Goal: Task Accomplishment & Management: Complete application form

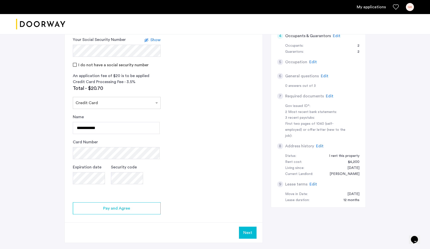
scroll to position [131, 0]
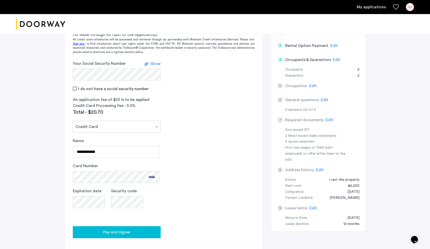
click at [128, 230] on span "Pay and Agree" at bounding box center [116, 232] width 27 height 6
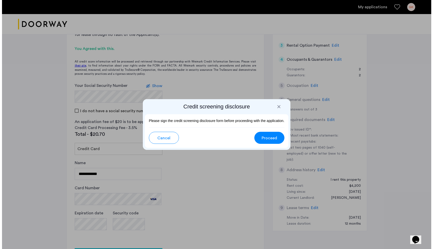
scroll to position [0, 0]
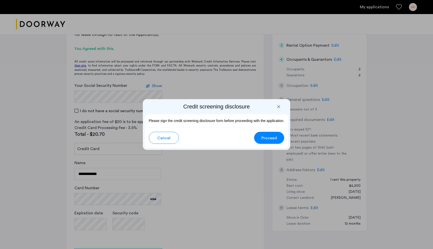
click at [265, 136] on span "Proceed" at bounding box center [270, 138] width 16 height 6
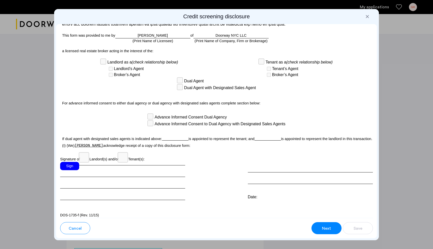
scroll to position [1302, 0]
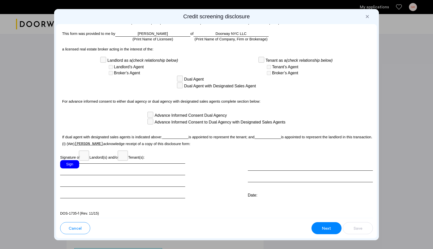
click at [73, 161] on div "Sign" at bounding box center [69, 164] width 19 height 8
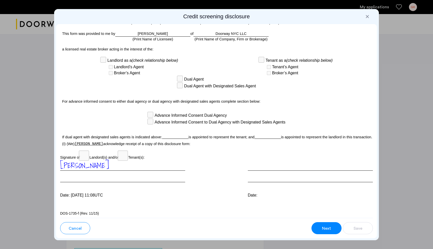
click at [318, 226] on button "Next" at bounding box center [327, 228] width 30 height 12
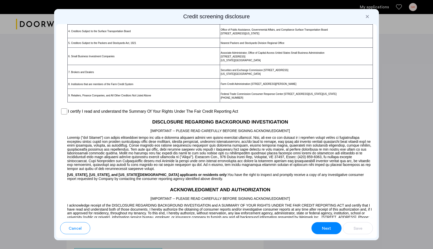
scroll to position [323, 0]
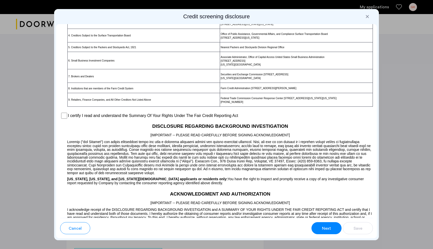
click at [81, 119] on label "I certify I read and understand the Summary Of Your Rights Under The Fair Credi…" at bounding box center [153, 116] width 170 height 6
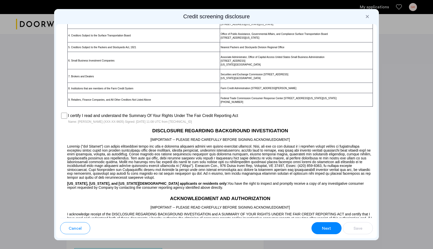
click at [329, 223] on button "Next" at bounding box center [327, 228] width 30 height 12
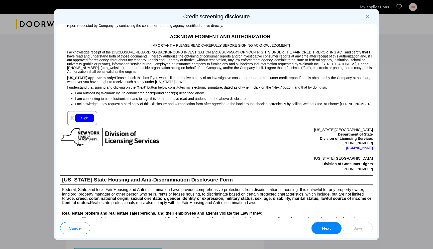
scroll to position [487, 0]
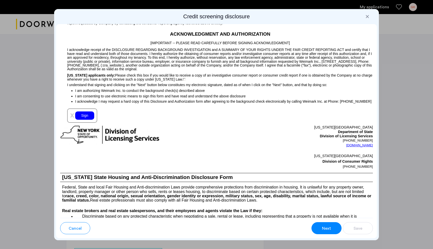
click at [84, 120] on div "Sign" at bounding box center [84, 115] width 19 height 8
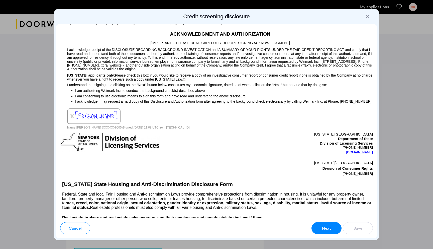
click at [323, 224] on button "Next" at bounding box center [327, 228] width 30 height 12
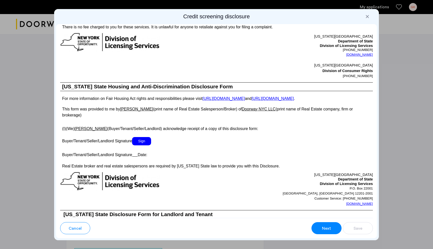
scroll to position [827, 0]
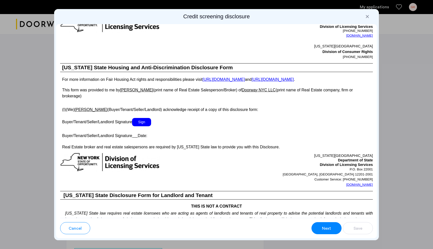
click at [141, 120] on span "Sign" at bounding box center [141, 122] width 19 height 8
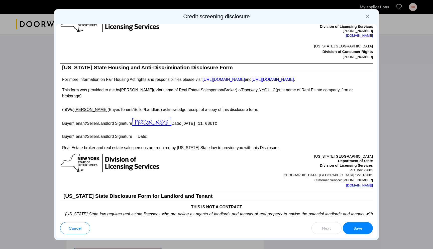
click at [357, 228] on span "Save" at bounding box center [358, 228] width 9 height 6
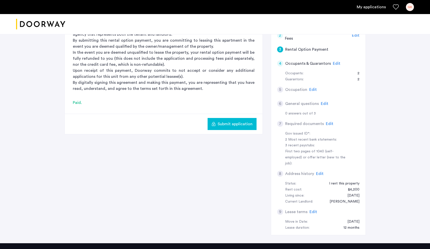
scroll to position [105, 0]
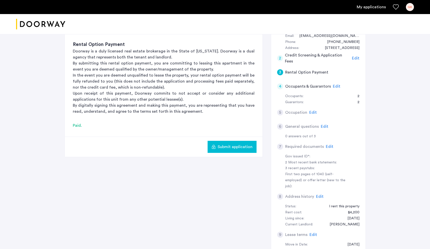
click at [312, 112] on span "Edit" at bounding box center [313, 112] width 8 height 4
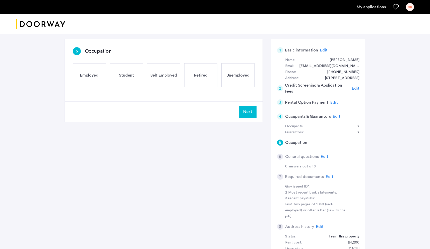
scroll to position [0, 0]
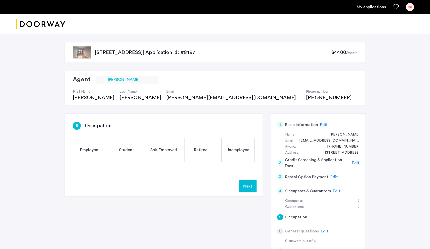
click at [85, 152] on span "Employed" at bounding box center [89, 150] width 18 height 6
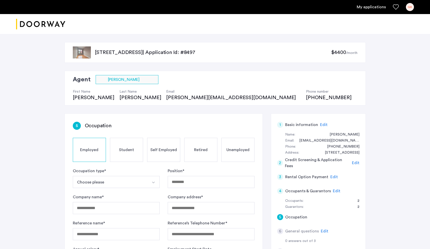
click at [112, 184] on button "Choose please" at bounding box center [110, 182] width 75 height 12
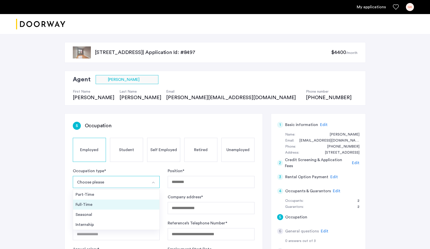
click at [107, 205] on div "Full-Time" at bounding box center [115, 204] width 81 height 6
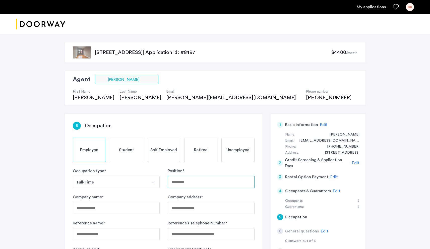
click at [182, 182] on input "Position *" at bounding box center [211, 182] width 87 height 12
type input "*"
type input "**********"
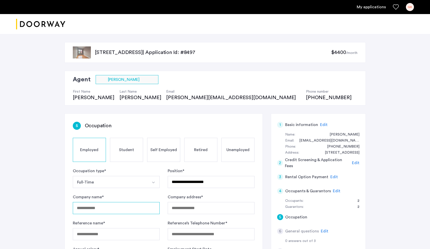
click at [108, 208] on input "Company name *" at bounding box center [116, 208] width 87 height 12
type input "**********"
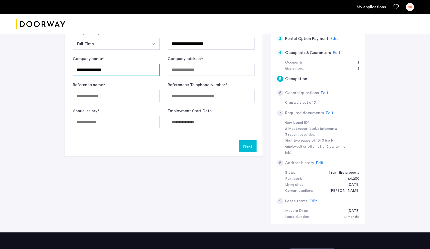
scroll to position [120, 0]
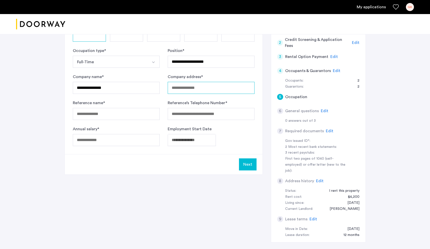
click at [184, 87] on input "Company address *" at bounding box center [211, 88] width 87 height 12
paste input "**********"
type input "**********"
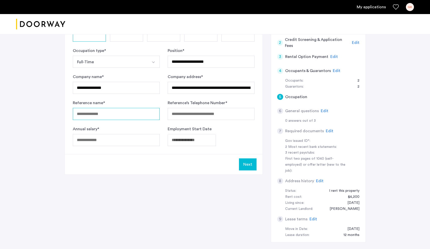
click at [127, 113] on input "Reference name *" at bounding box center [116, 114] width 87 height 12
type input "**********"
click at [115, 141] on input "Annual salary *" at bounding box center [116, 140] width 87 height 12
type input "******"
click at [185, 129] on body "**********" at bounding box center [215, 4] width 430 height 249
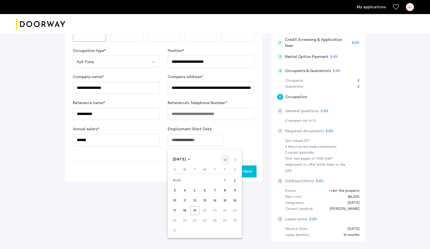
click at [224, 158] on span "Previous month" at bounding box center [225, 159] width 10 height 10
click at [184, 202] on span "7" at bounding box center [184, 200] width 9 height 9
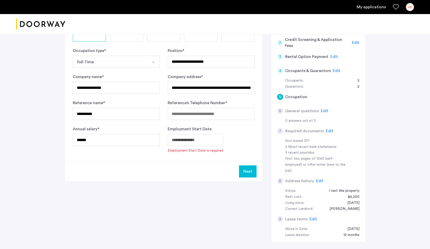
type input "**********"
click at [198, 116] on input "Reference’s Telephone Number *" at bounding box center [211, 114] width 87 height 12
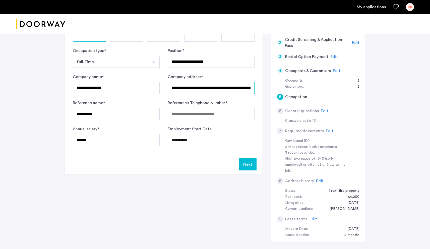
click at [213, 87] on input "**********" at bounding box center [211, 88] width 87 height 12
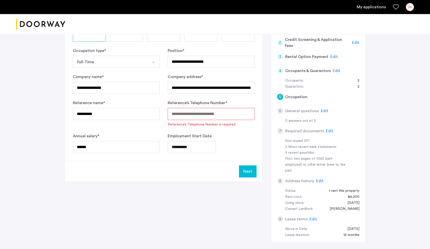
click at [187, 112] on input "Reference’s Telephone Number *" at bounding box center [211, 114] width 87 height 12
paste input "**********"
click at [250, 172] on button "Next" at bounding box center [248, 171] width 18 height 12
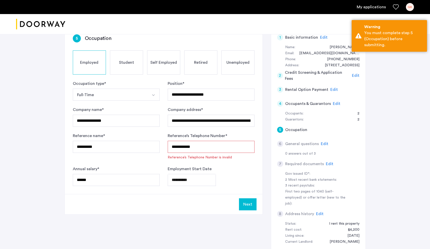
scroll to position [73, 0]
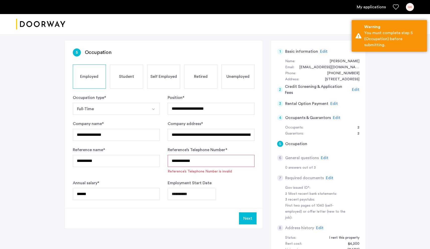
click at [171, 160] on input "**********" at bounding box center [211, 161] width 87 height 12
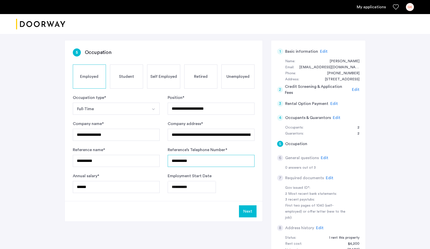
type input "**********"
click at [243, 213] on button "Next" at bounding box center [248, 211] width 18 height 12
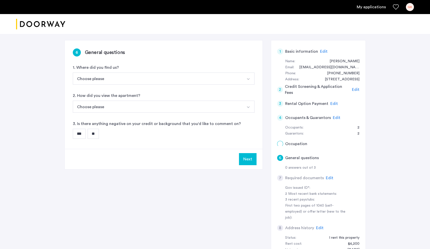
scroll to position [0, 0]
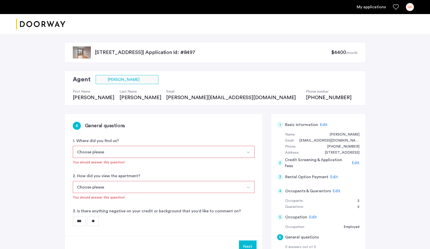
click at [135, 150] on button "Choose please" at bounding box center [158, 152] width 170 height 12
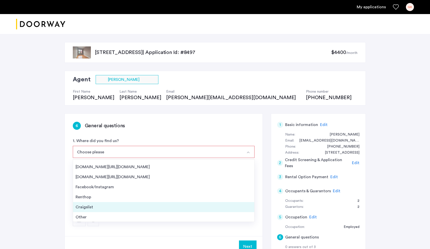
scroll to position [8, 0]
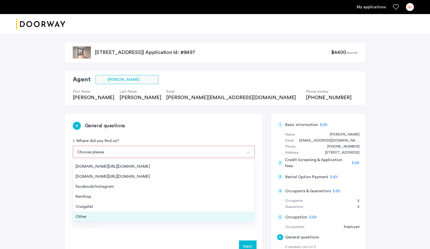
click at [112, 218] on div "Other" at bounding box center [163, 216] width 176 height 6
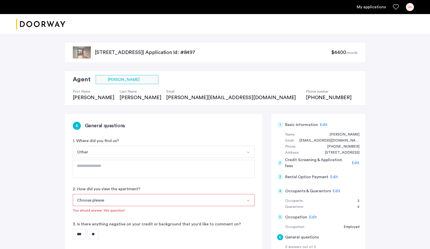
click at [122, 201] on button "Choose please" at bounding box center [158, 200] width 170 height 12
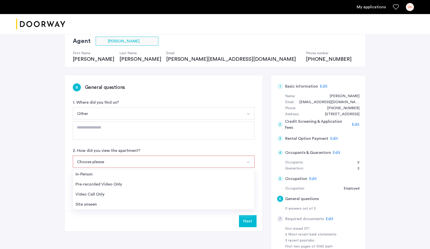
scroll to position [39, 0]
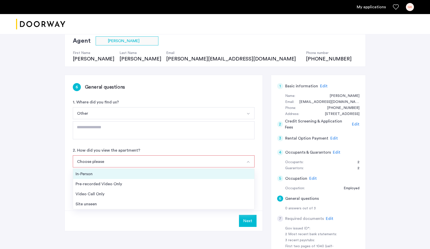
click at [100, 173] on div "In-Person" at bounding box center [163, 174] width 176 height 6
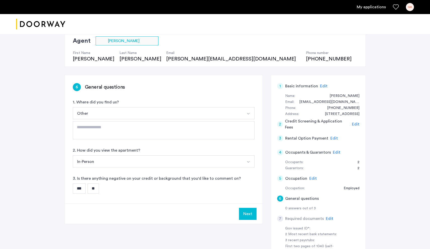
click at [99, 188] on input "**" at bounding box center [93, 188] width 11 height 10
click at [244, 211] on button "Next" at bounding box center [248, 214] width 18 height 12
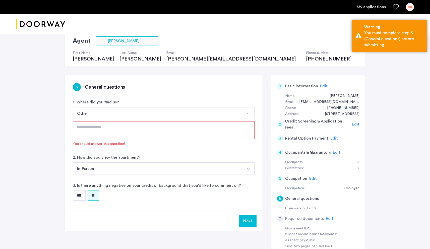
click at [122, 137] on textarea at bounding box center [164, 130] width 182 height 18
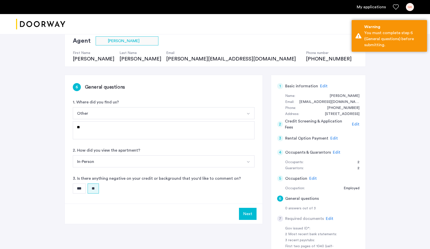
click at [245, 210] on button "Next" at bounding box center [248, 214] width 18 height 12
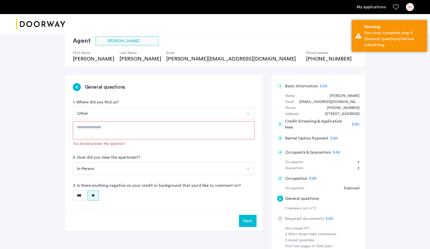
click at [149, 132] on textarea at bounding box center [164, 130] width 182 height 18
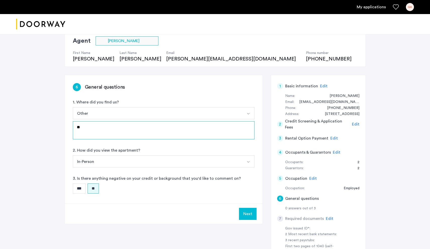
type textarea "**"
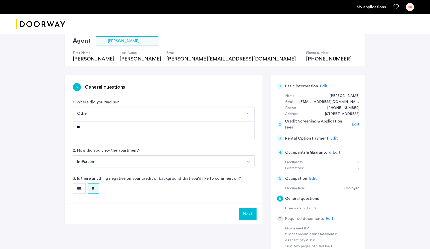
click at [252, 213] on button "Next" at bounding box center [248, 214] width 18 height 12
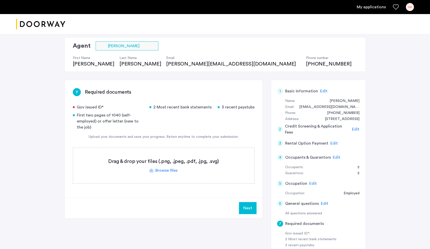
scroll to position [37, 0]
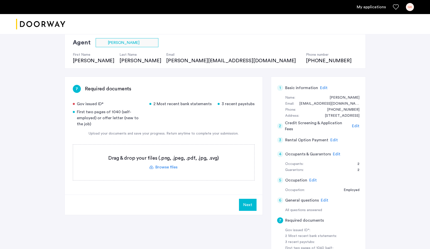
click at [161, 168] on label at bounding box center [163, 162] width 181 height 36
click at [0, 0] on input "file" at bounding box center [0, 0] width 0 height 0
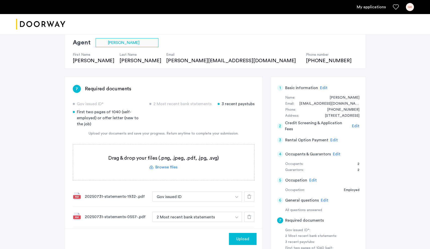
click at [163, 169] on label at bounding box center [163, 162] width 181 height 36
click at [0, 0] on input "file" at bounding box center [0, 0] width 0 height 0
click at [166, 167] on label at bounding box center [163, 162] width 181 height 36
click at [0, 0] on input "file" at bounding box center [0, 0] width 0 height 0
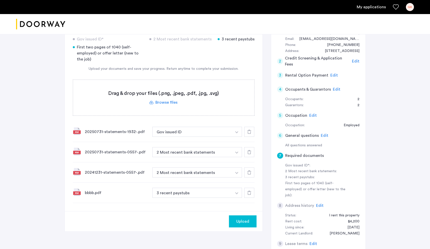
scroll to position [158, 0]
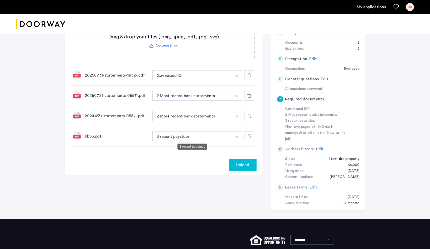
click at [184, 135] on button "3 recent paystubs" at bounding box center [192, 136] width 80 height 10
click at [191, 138] on button "3 recent paystubs" at bounding box center [192, 136] width 80 height 10
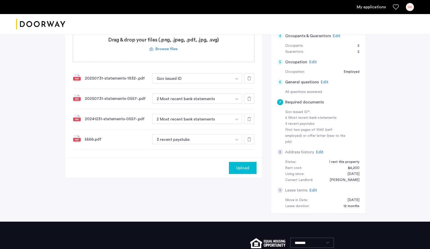
scroll to position [154, 0]
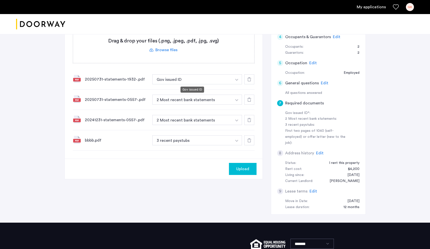
click at [183, 83] on button "Gov issued ID" at bounding box center [192, 79] width 80 height 10
click at [237, 78] on button "button" at bounding box center [236, 79] width 10 height 10
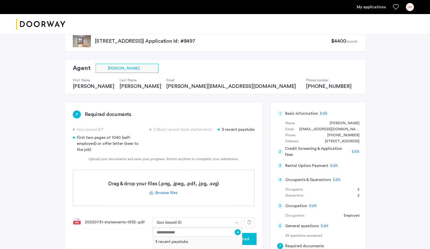
scroll to position [13, 0]
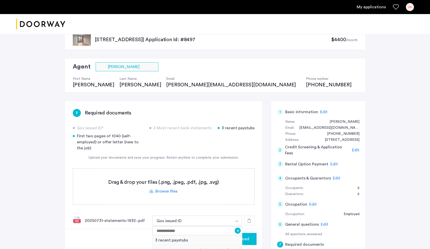
click at [168, 191] on label at bounding box center [163, 187] width 181 height 36
click at [0, 0] on input "file" at bounding box center [0, 0] width 0 height 0
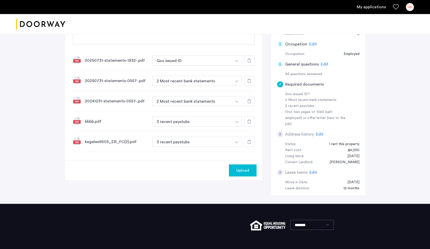
scroll to position [170, 0]
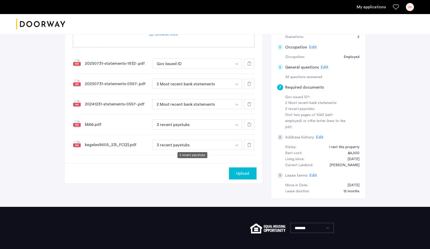
click at [200, 145] on button "3 recent paystubs" at bounding box center [192, 145] width 80 height 10
click at [237, 68] on button "button" at bounding box center [236, 63] width 10 height 10
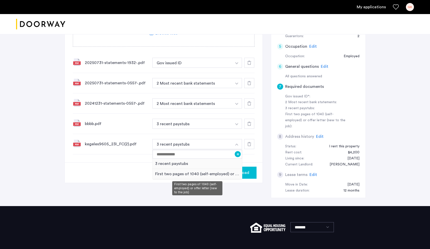
scroll to position [171, 0]
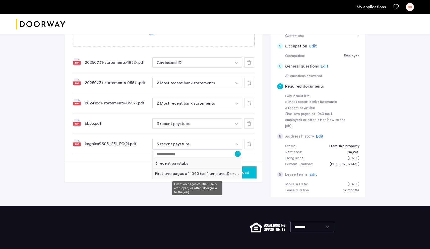
click at [216, 172] on div "First two pages of 1040 (self-employed) or offer letter (new to the job)" at bounding box center [197, 174] width 90 height 10
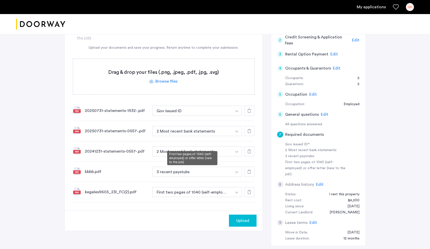
scroll to position [79, 0]
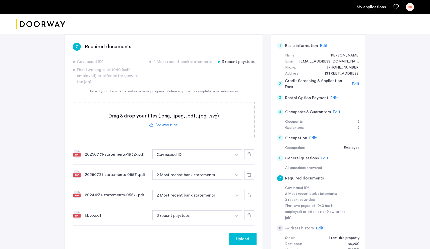
click at [237, 154] on img "button" at bounding box center [236, 155] width 3 height 2
click at [180, 176] on div "3 recent paystubs" at bounding box center [197, 174] width 90 height 10
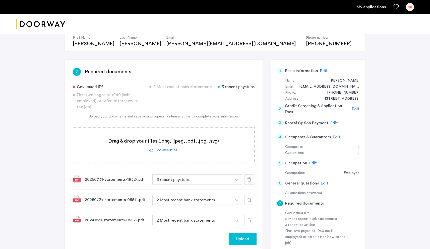
scroll to position [64, 0]
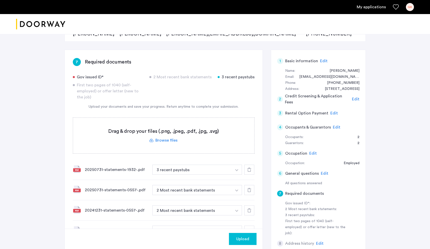
click at [168, 141] on label at bounding box center [163, 136] width 181 height 36
click at [0, 0] on input "file" at bounding box center [0, 0] width 0 height 0
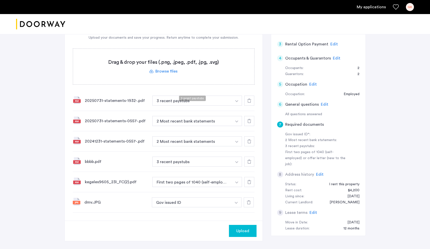
scroll to position [206, 0]
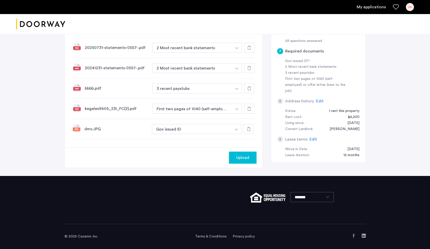
click at [245, 159] on span "Upload" at bounding box center [242, 157] width 13 height 6
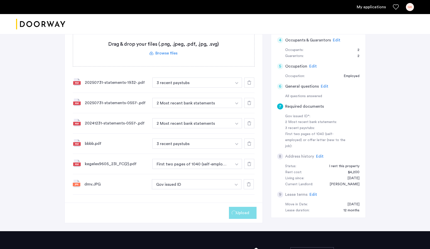
scroll to position [112, 0]
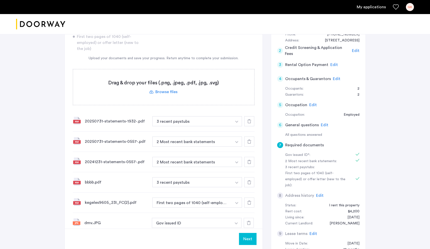
click at [250, 240] on button "Next" at bounding box center [248, 239] width 18 height 12
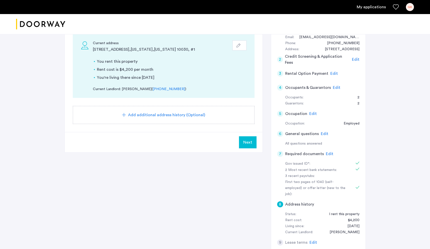
scroll to position [26, 0]
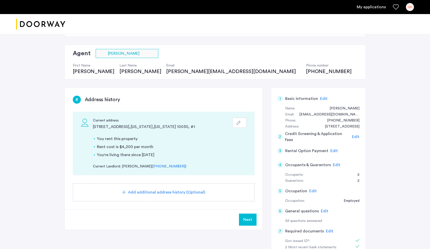
click at [251, 225] on button "Next" at bounding box center [248, 219] width 18 height 12
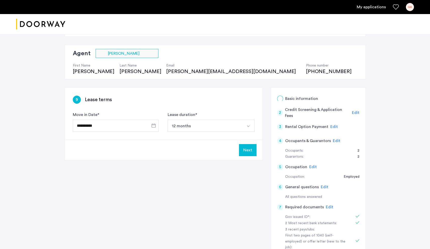
scroll to position [0, 0]
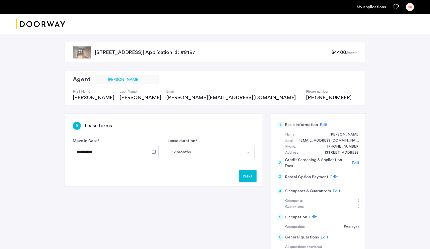
click at [248, 175] on button "Next" at bounding box center [248, 176] width 18 height 12
